Goal: Obtain resource: Obtain resource

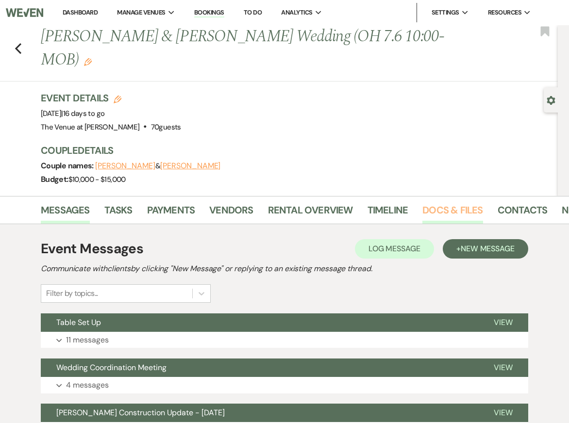
click at [441, 213] on link "Docs & Files" at bounding box center [452, 212] width 60 height 21
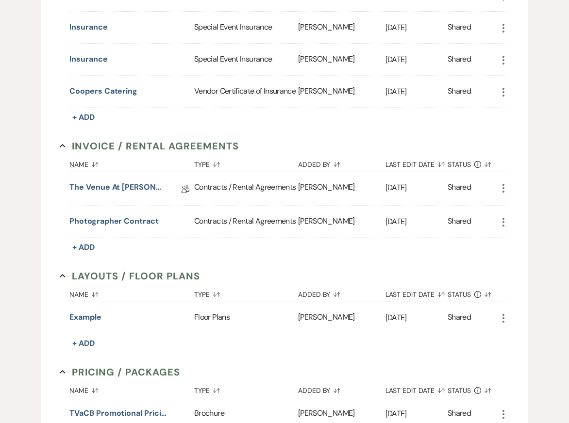
scroll to position [373, 0]
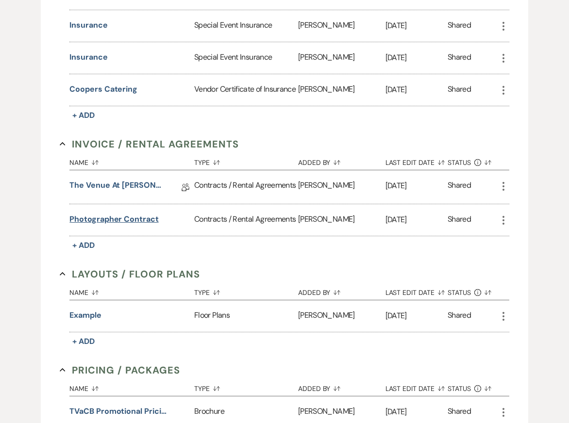
click at [140, 215] on button "Photographer Contract" at bounding box center [113, 220] width 89 height 12
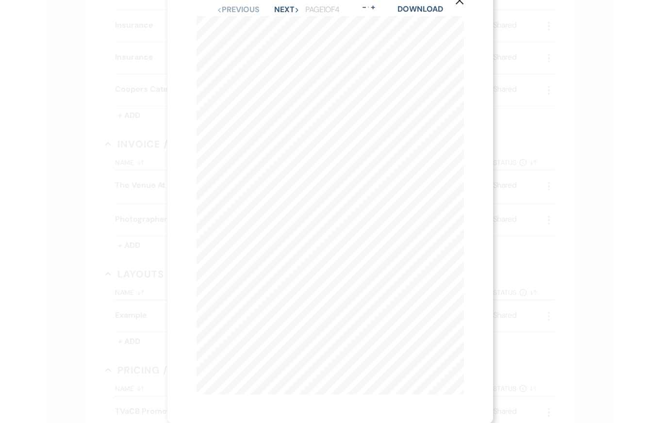
scroll to position [0, 0]
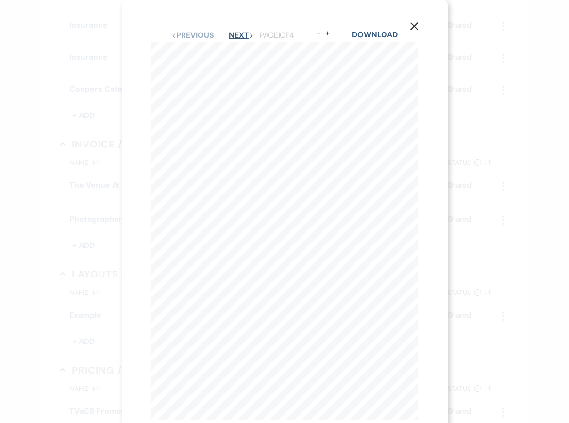
click at [236, 35] on button "Next Next" at bounding box center [241, 36] width 25 height 8
click at [199, 36] on button "Previous Previous" at bounding box center [192, 36] width 42 height 8
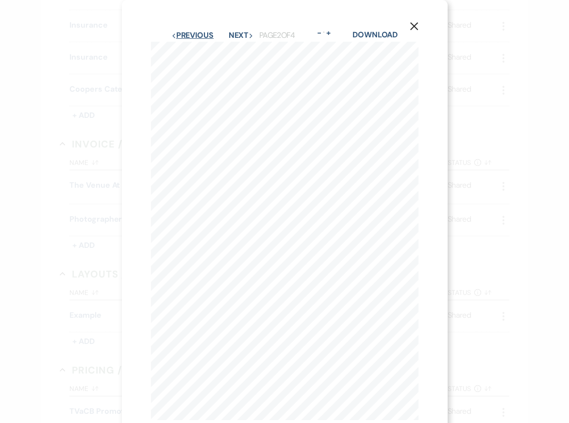
click at [199, 36] on button "Previous Previous" at bounding box center [192, 36] width 42 height 8
click at [245, 33] on button "Next Next" at bounding box center [241, 36] width 25 height 8
click at [245, 34] on button "Next Next" at bounding box center [241, 36] width 25 height 8
click at [414, 27] on use "button" at bounding box center [414, 26] width 8 height 8
